Goal: Find specific page/section: Find specific page/section

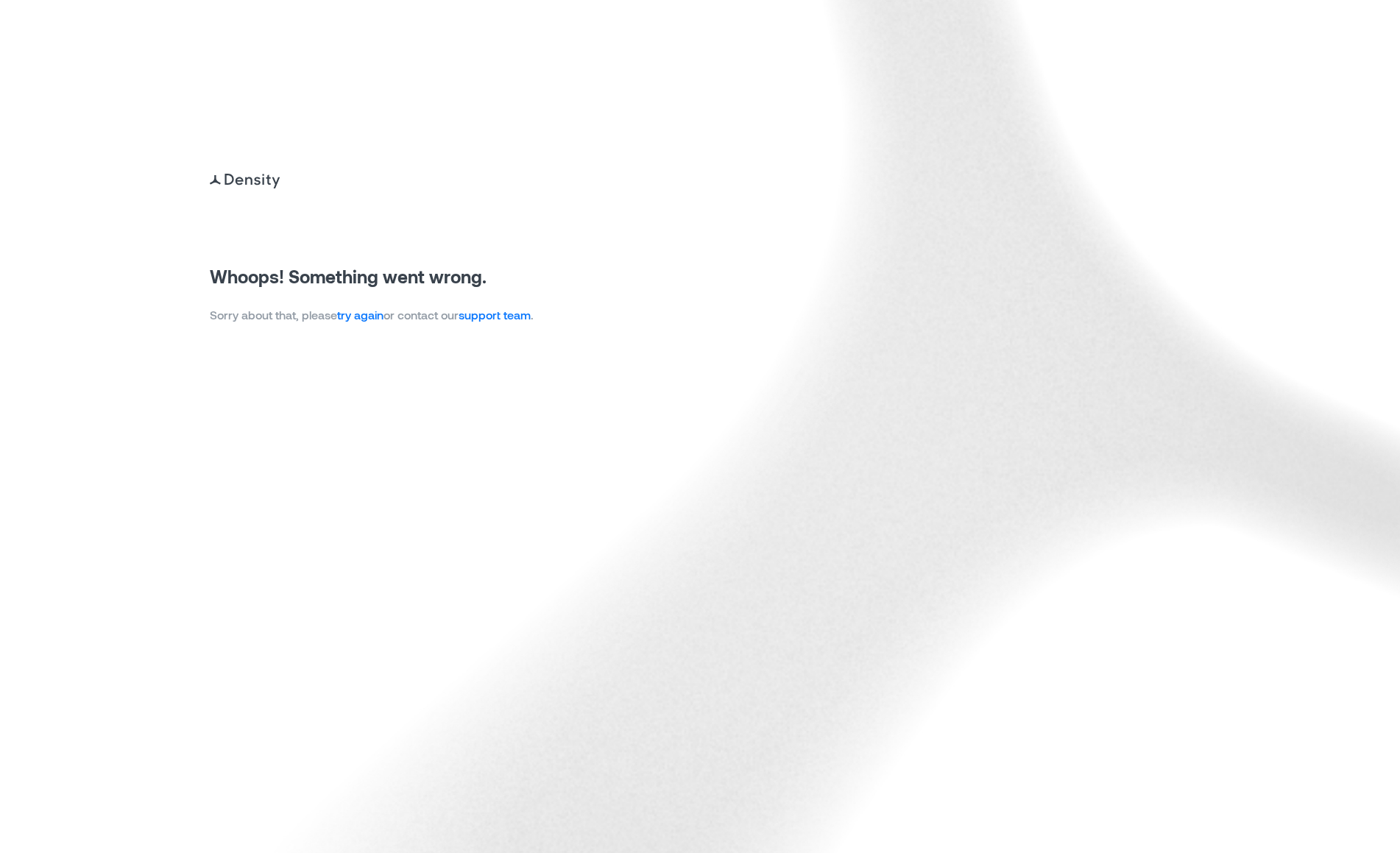
click at [374, 315] on link "try again" at bounding box center [360, 314] width 46 height 14
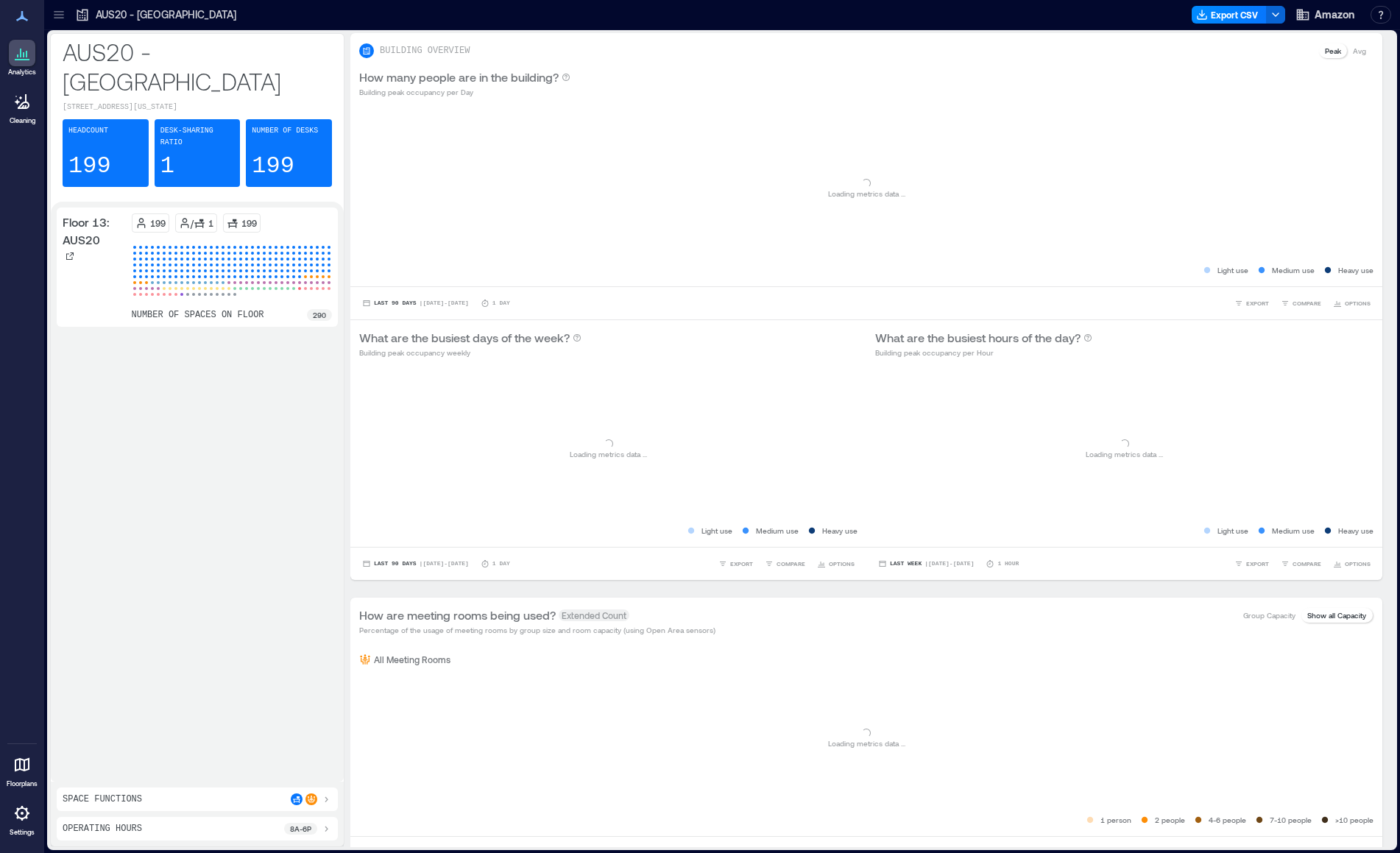
click at [64, 19] on icon at bounding box center [58, 15] width 15 height 15
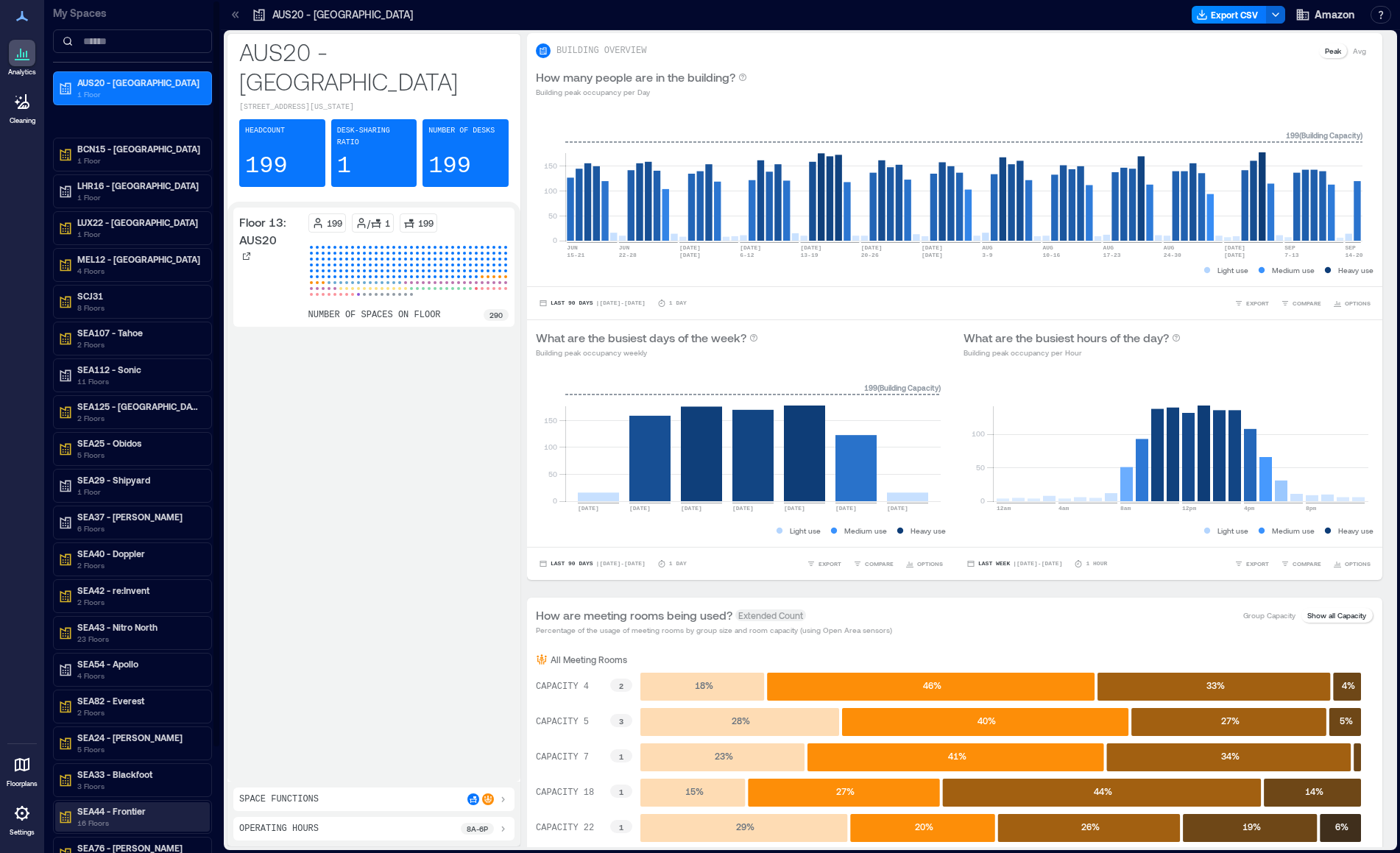
click at [139, 823] on p "16 Floors" at bounding box center [139, 823] width 124 height 12
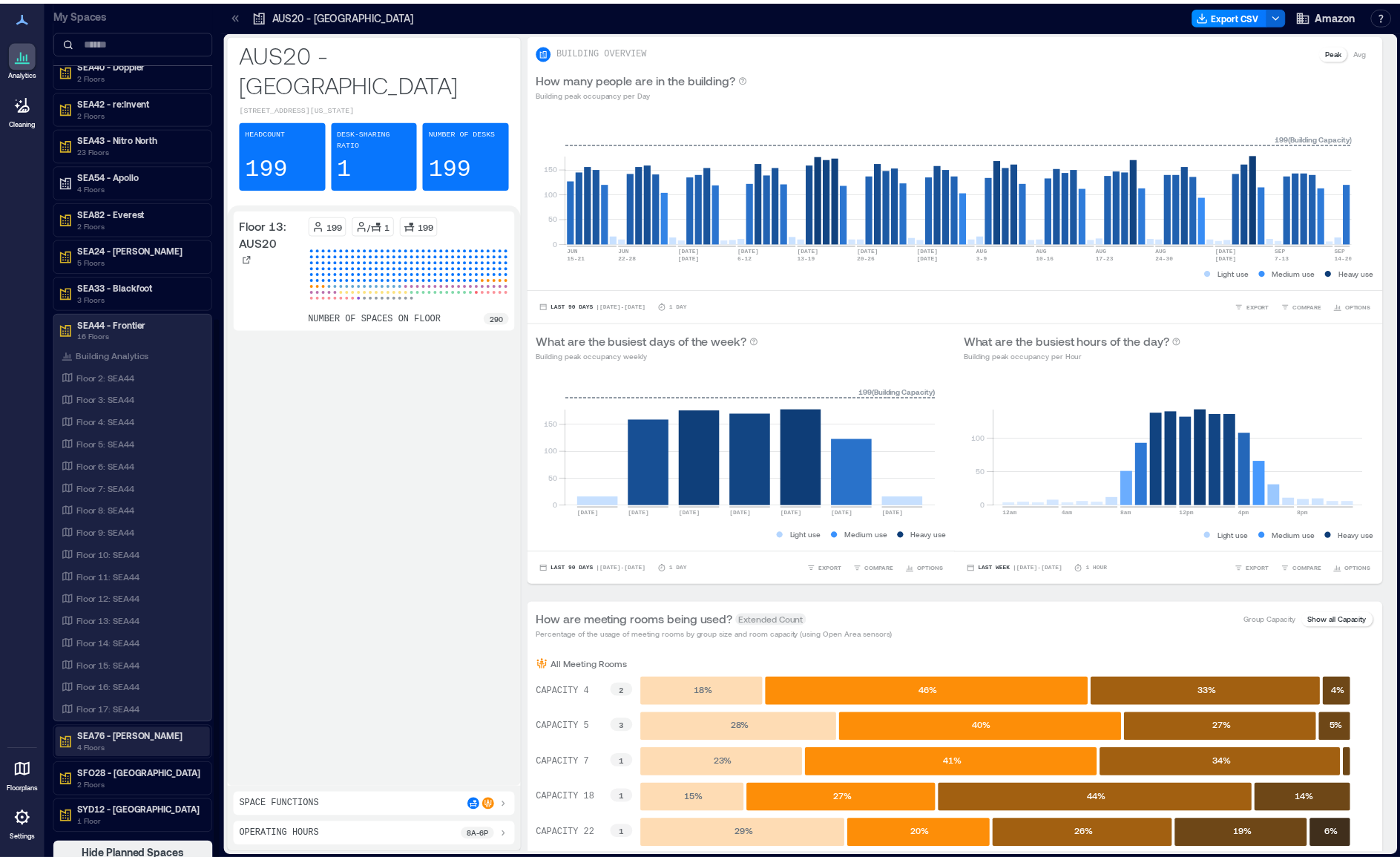
scroll to position [501, 0]
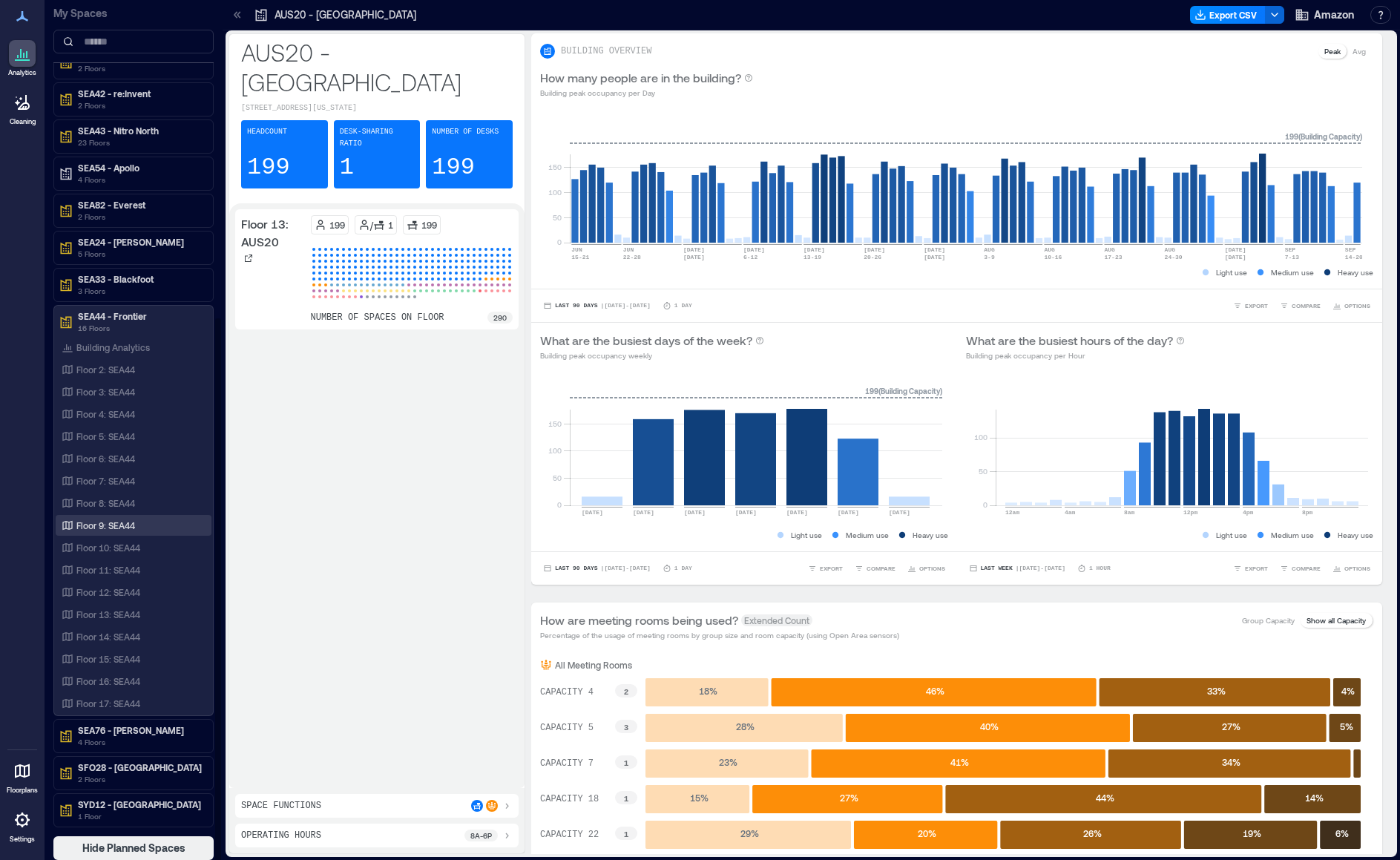
click at [106, 527] on p "Floor 9: SEA44" at bounding box center [106, 526] width 59 height 12
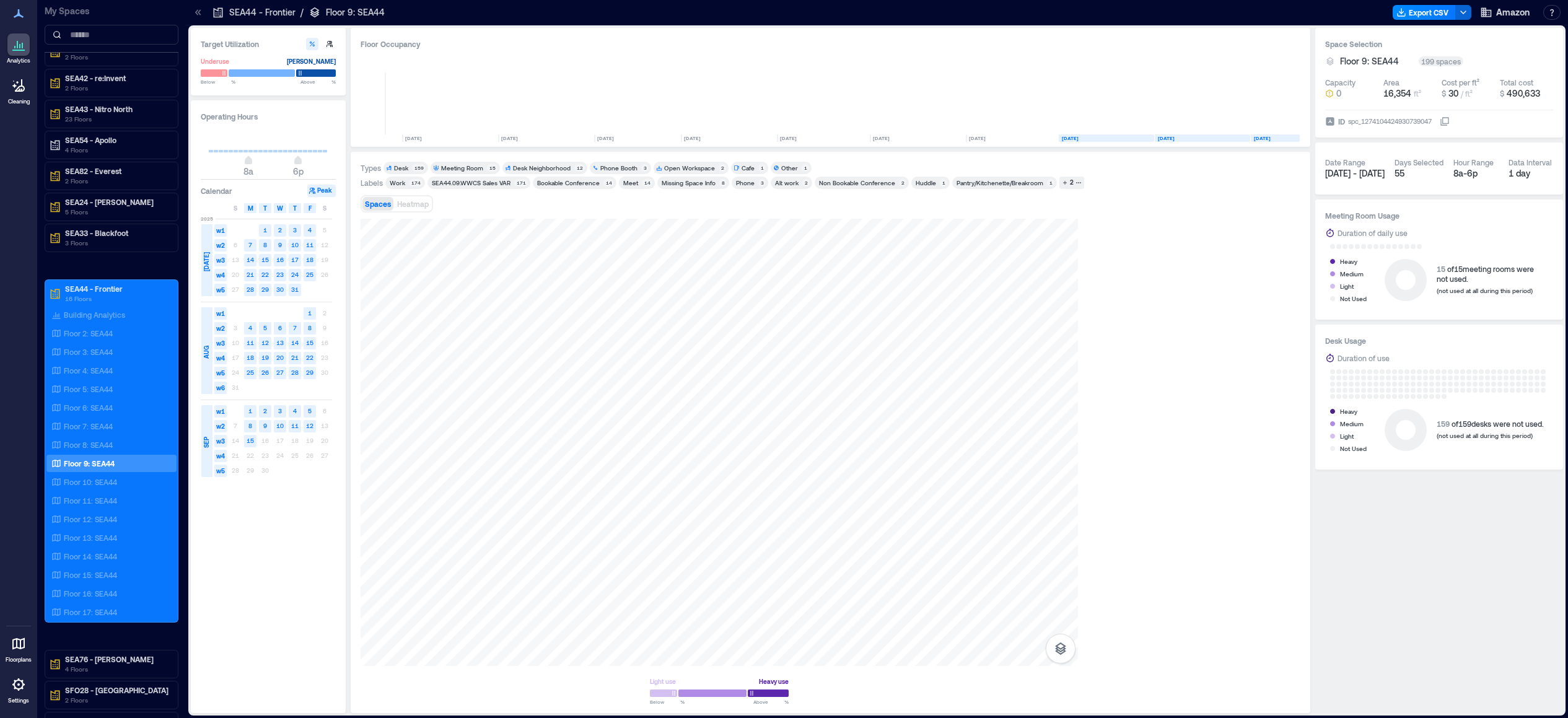
scroll to position [0, 862]
click at [268, 231] on rect at bounding box center [265, 230] width 12 height 12
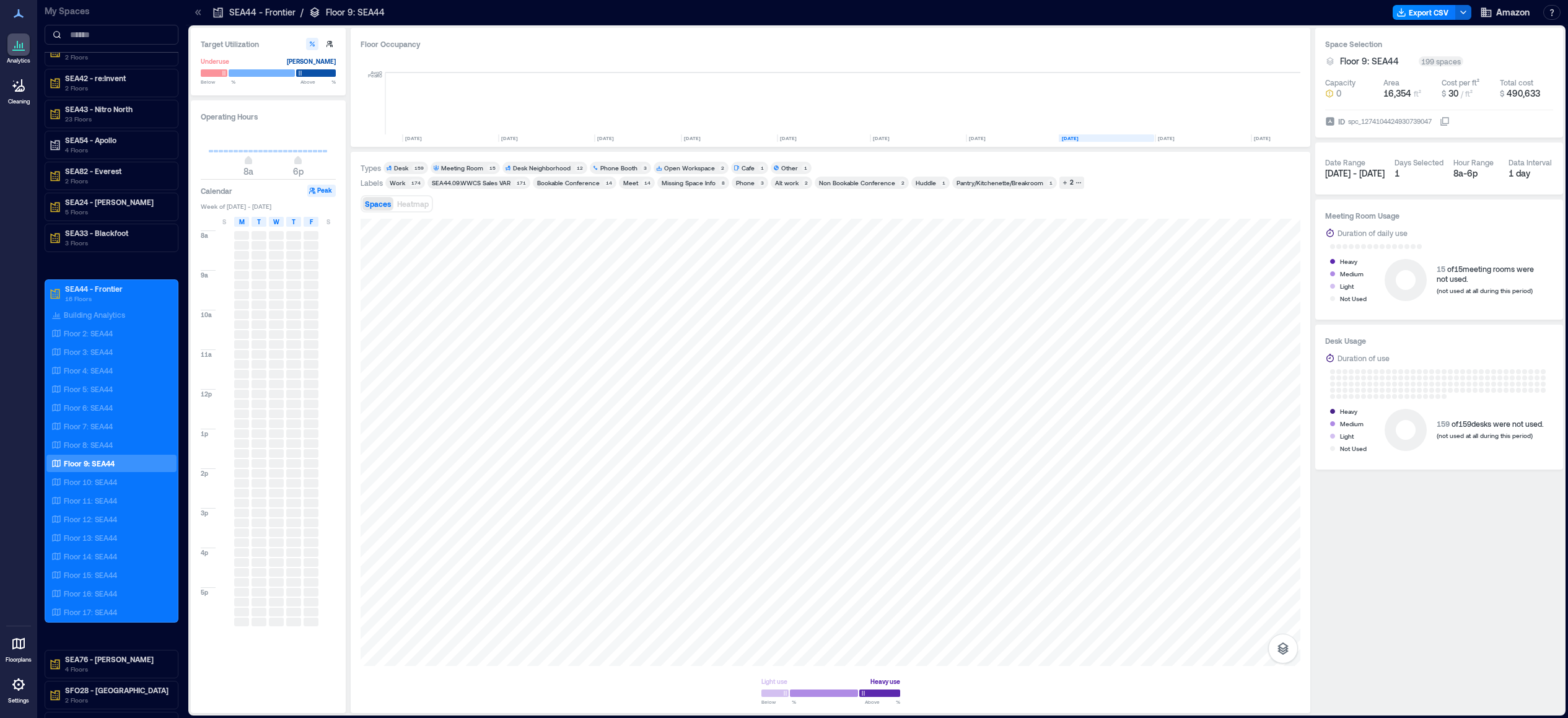
scroll to position [0, 470]
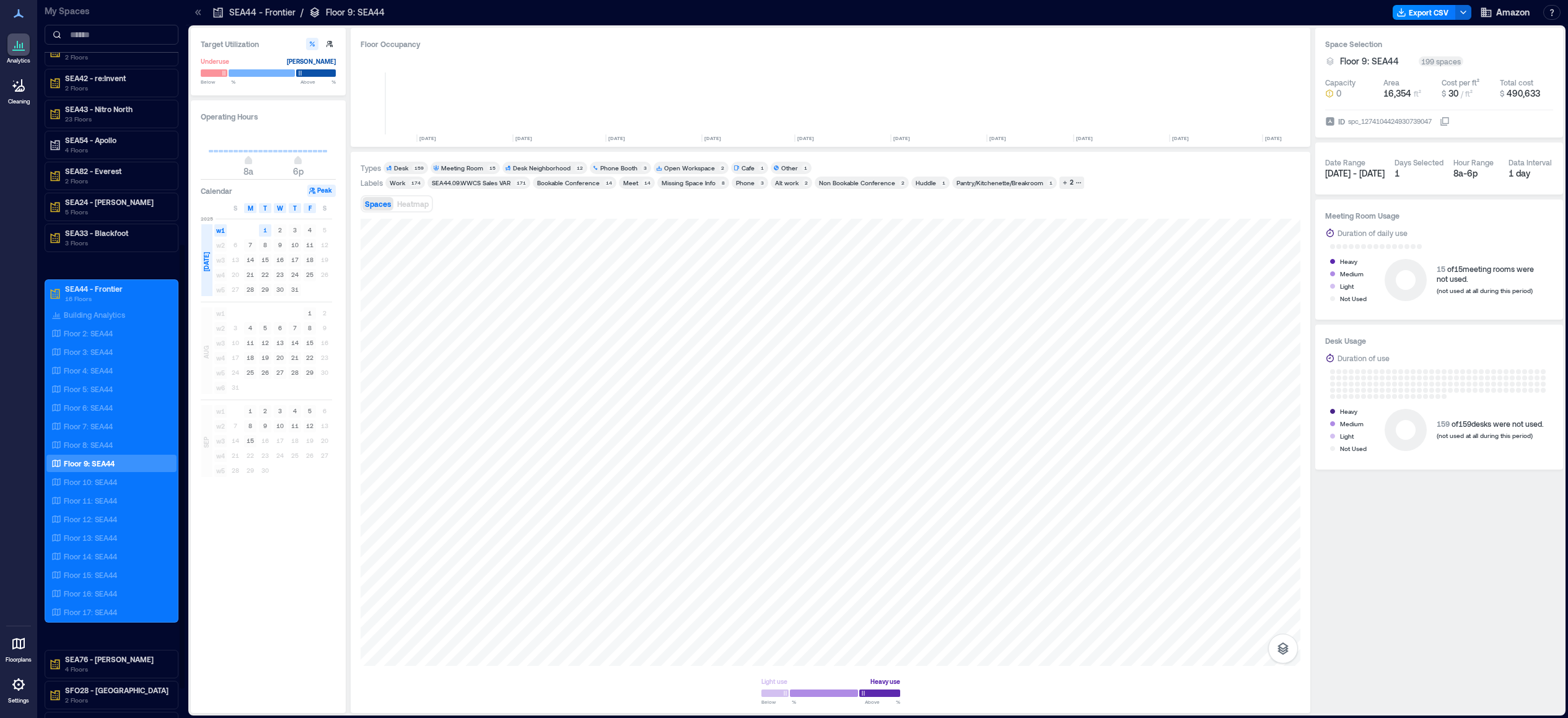
click at [113, 461] on p "Floor 9: SEA44" at bounding box center [89, 463] width 51 height 10
